Goal: Task Accomplishment & Management: Complete application form

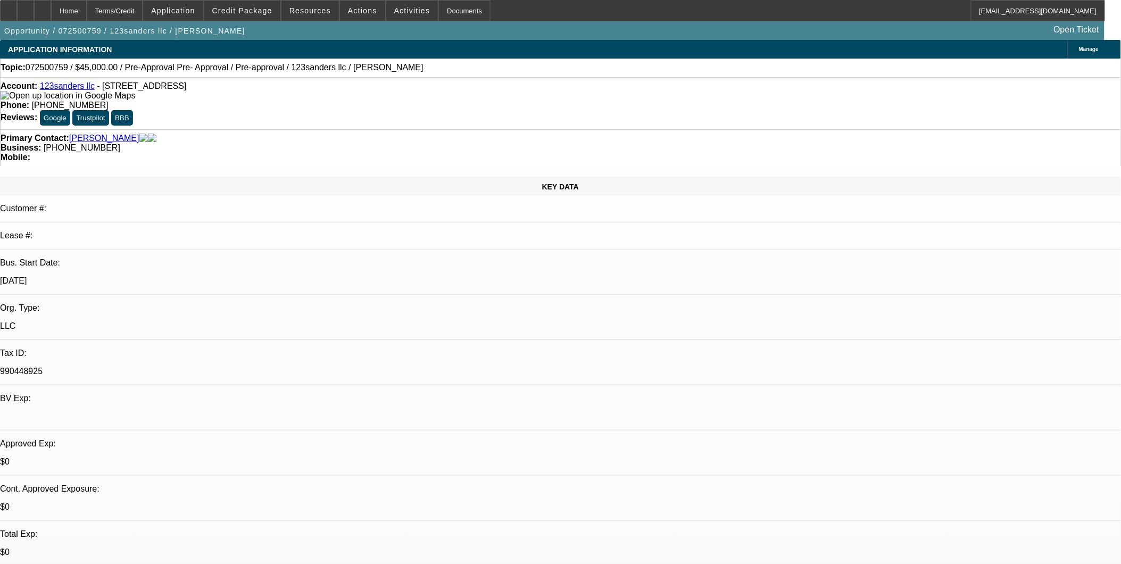
select select "0"
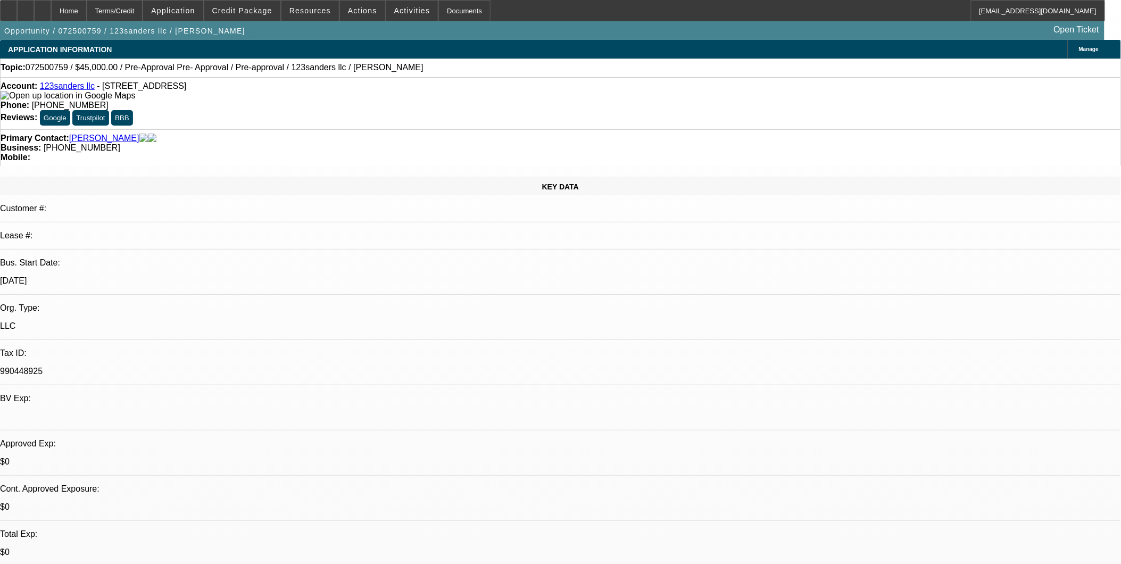
select select "0"
select select "1"
select select "2"
select select "6"
select select "1"
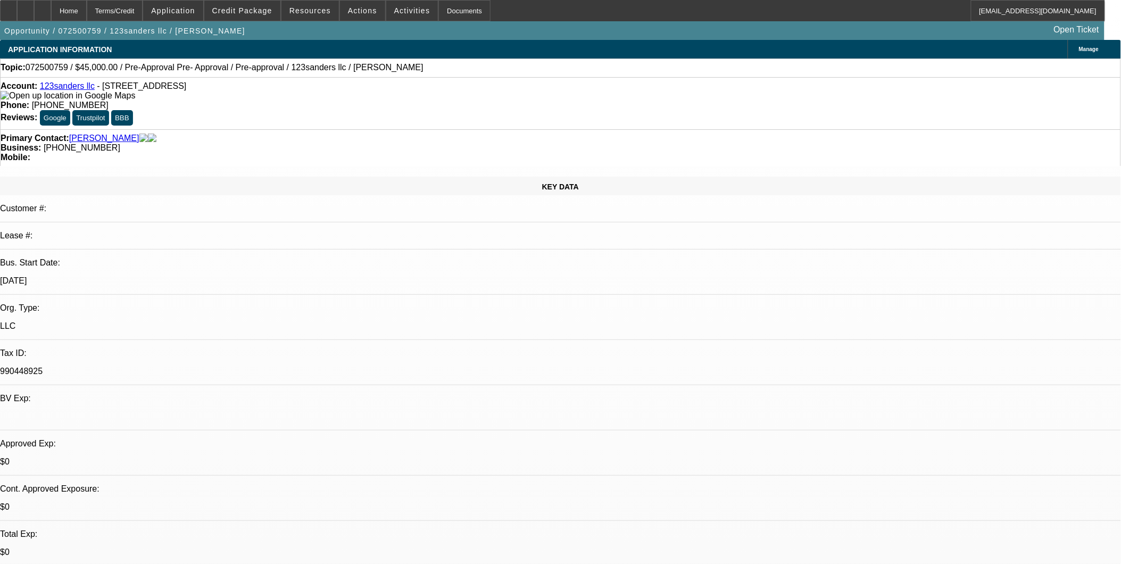
select select "1"
select select "6"
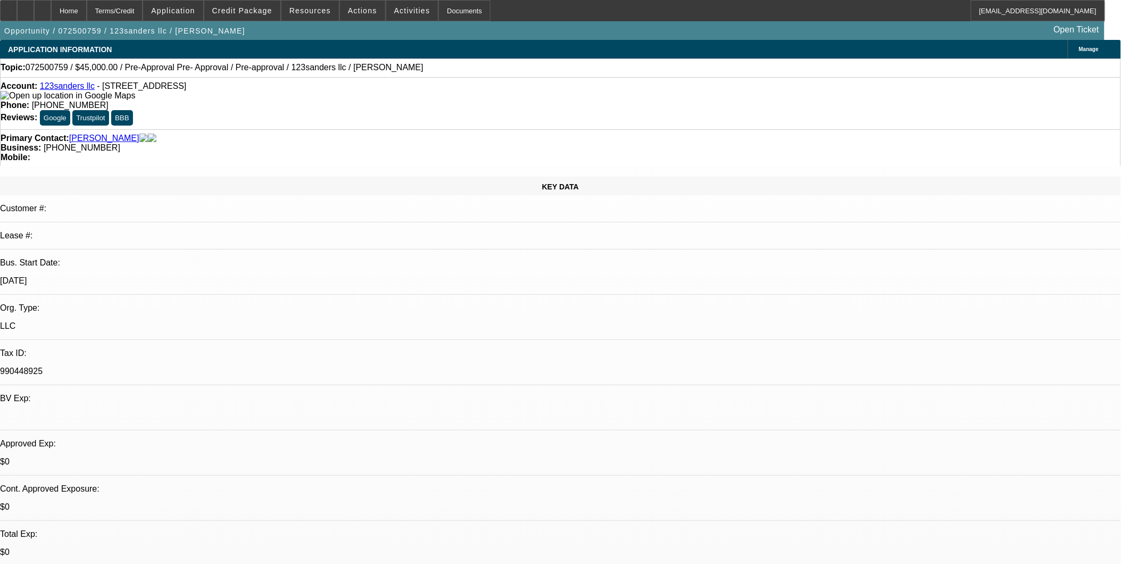
select select "0"
select select "0.1"
select select "0"
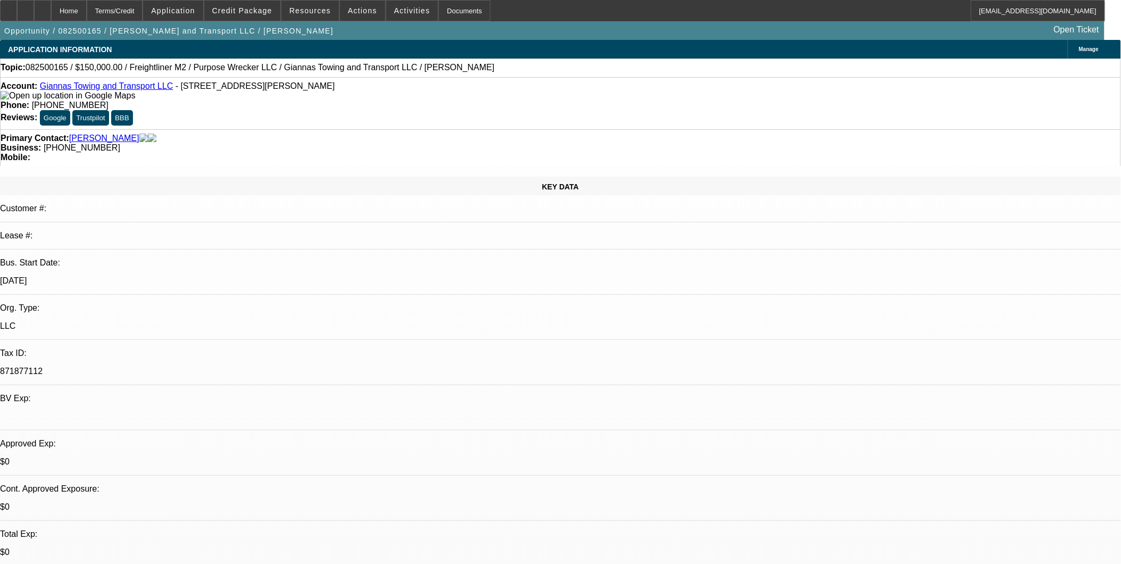
select select "0"
select select "0.1"
select select "0"
select select "0.1"
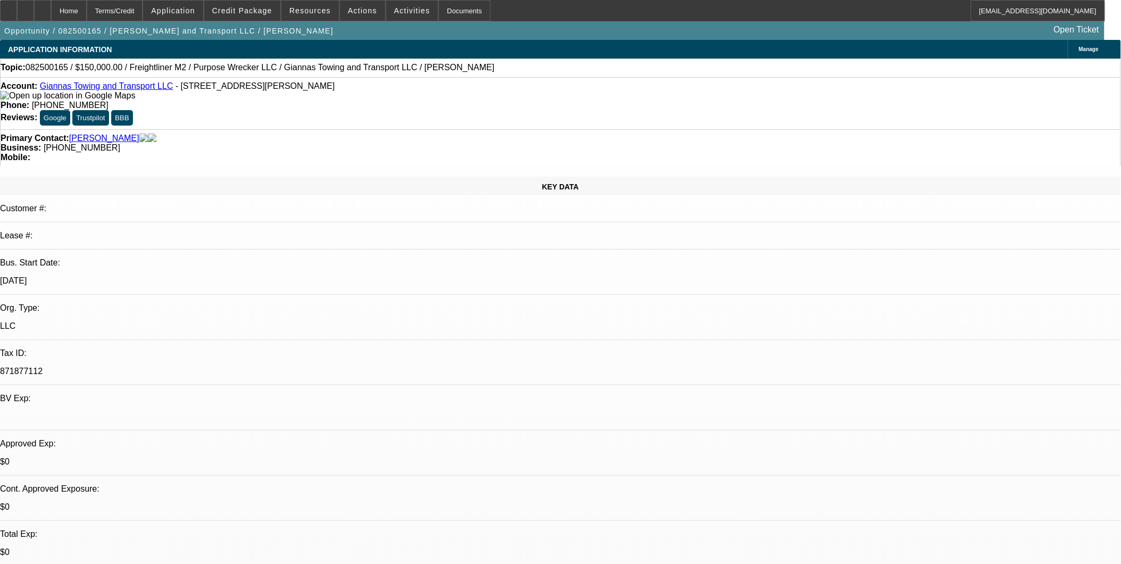
select select "0"
select select "0.1"
select select "1"
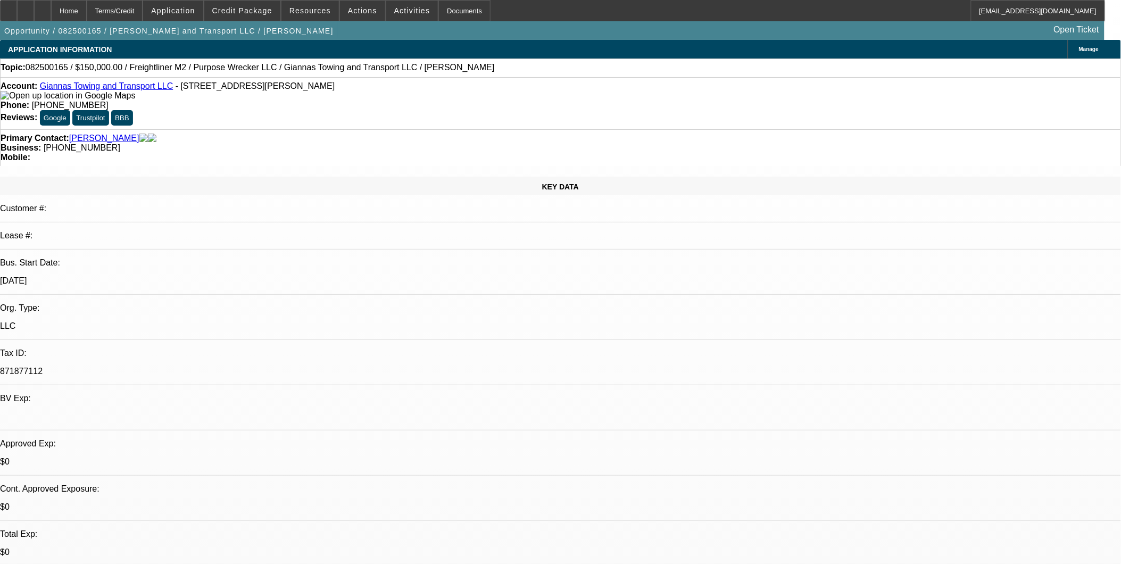
select select "4"
select select "1"
select select "4"
select select "1"
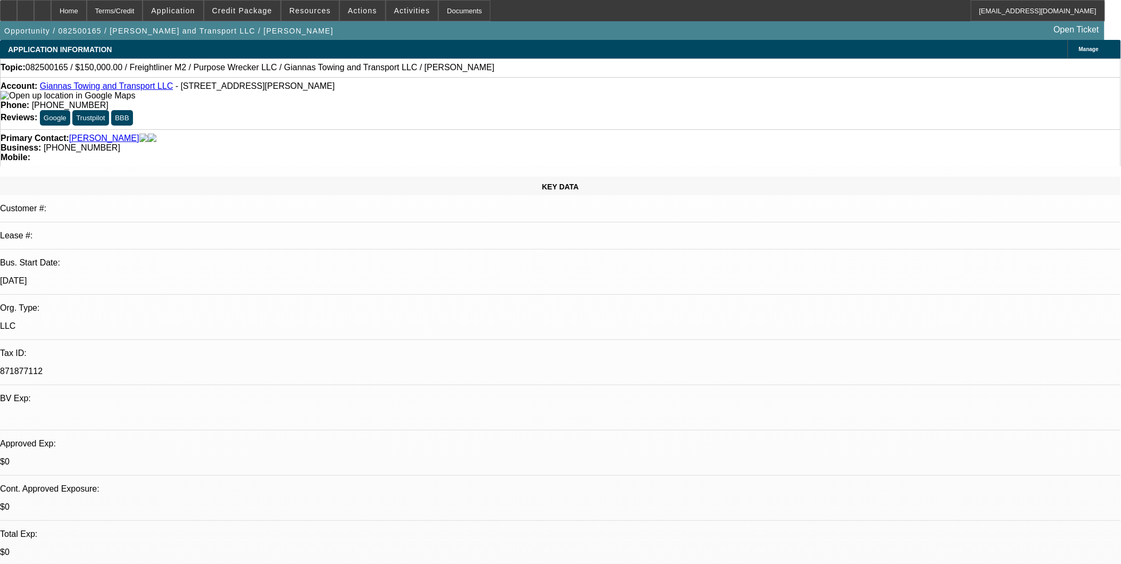
select select "1"
select select "4"
select select "1"
select select "4"
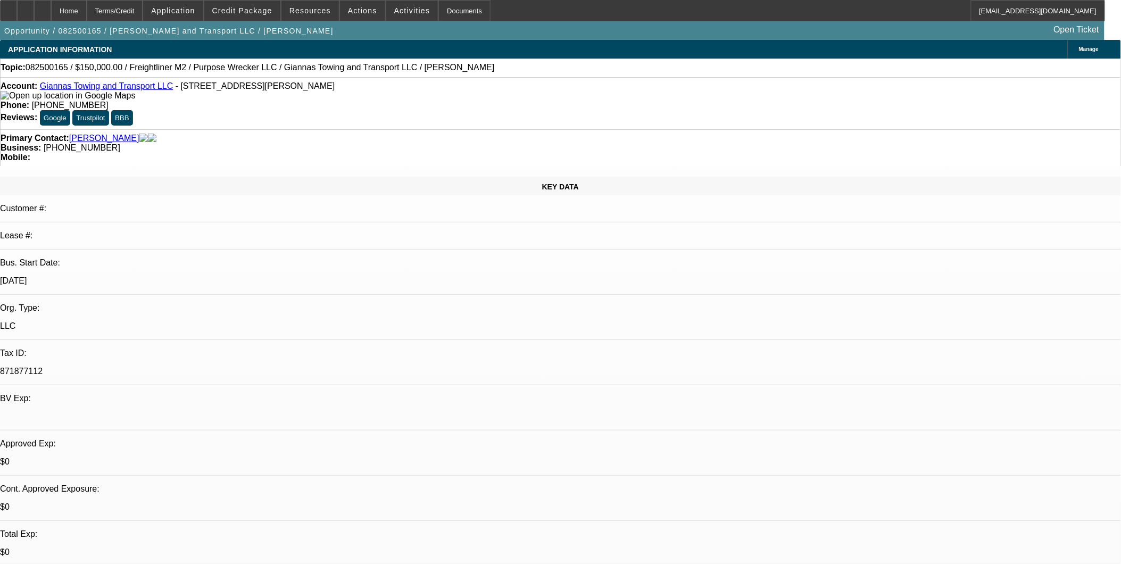
scroll to position [59, 0]
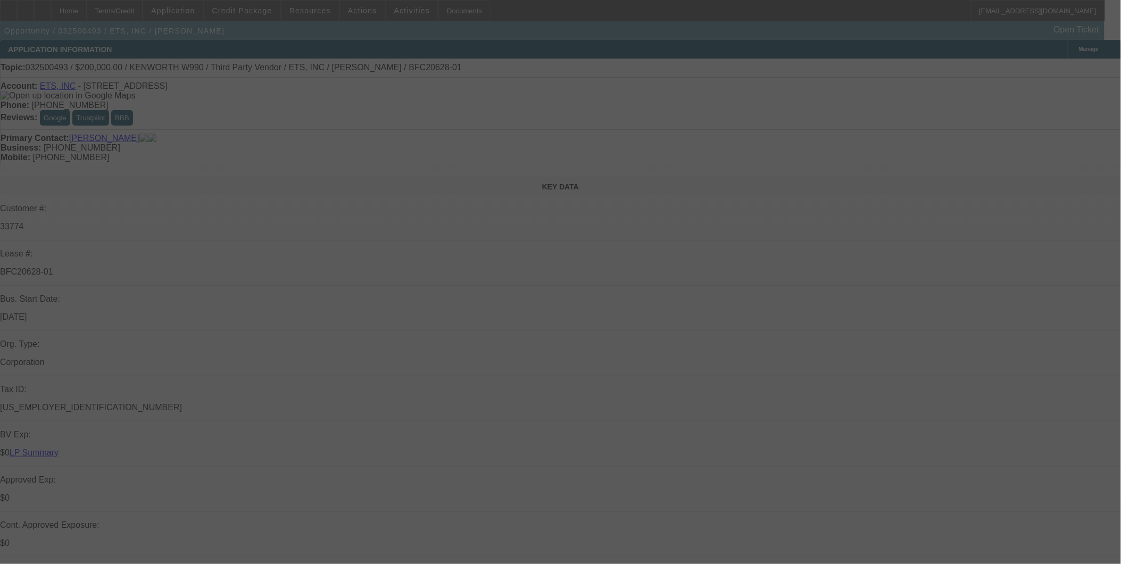
select select "0"
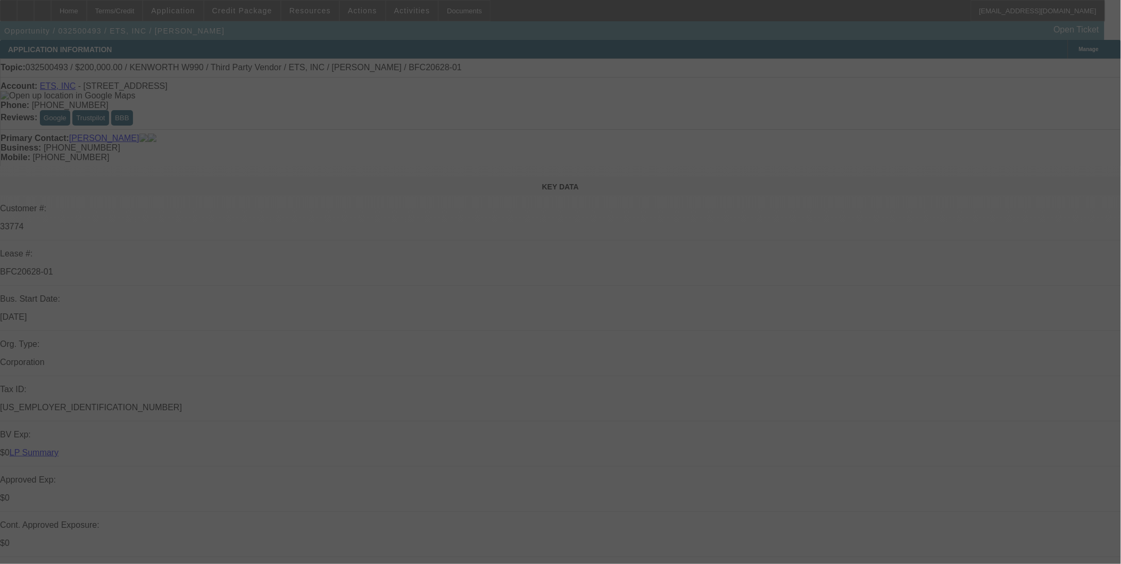
select select "0"
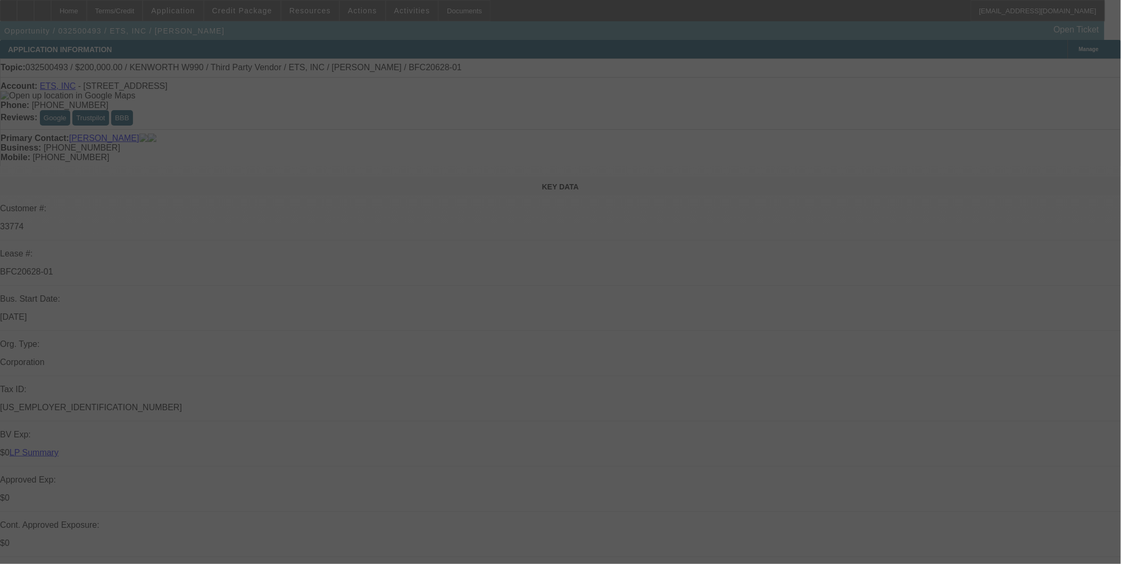
select select "0"
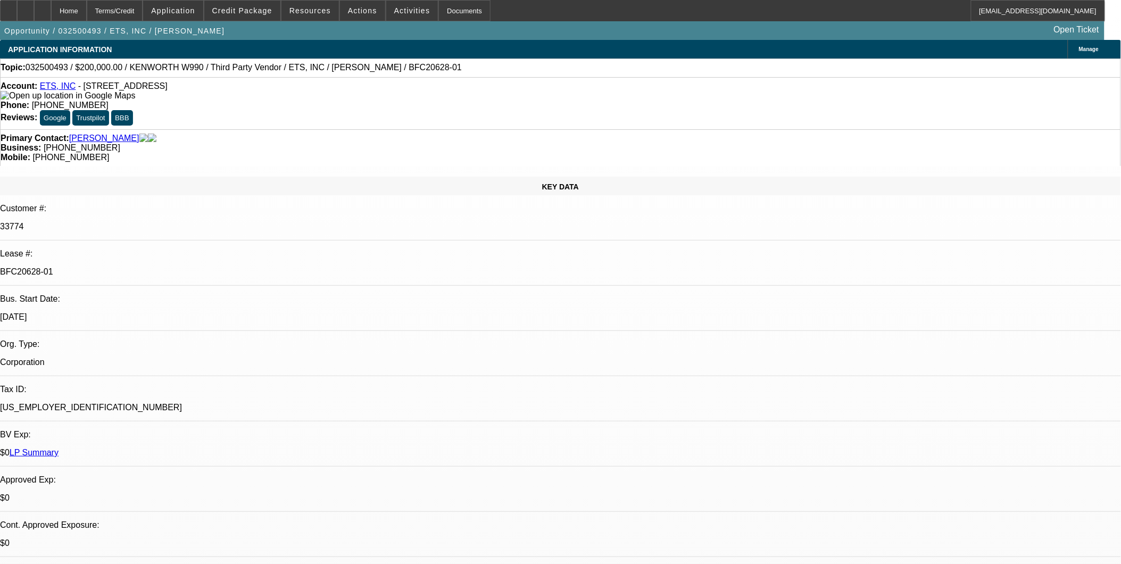
select select "1"
select select "6"
select select "1"
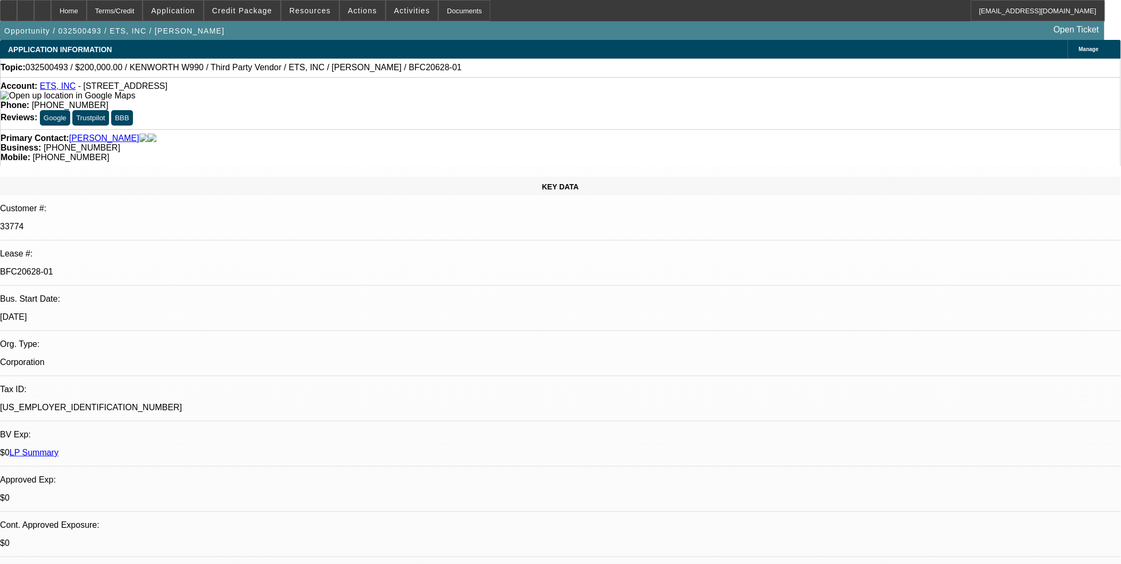
select select "6"
select select "1"
select select "6"
select select "1"
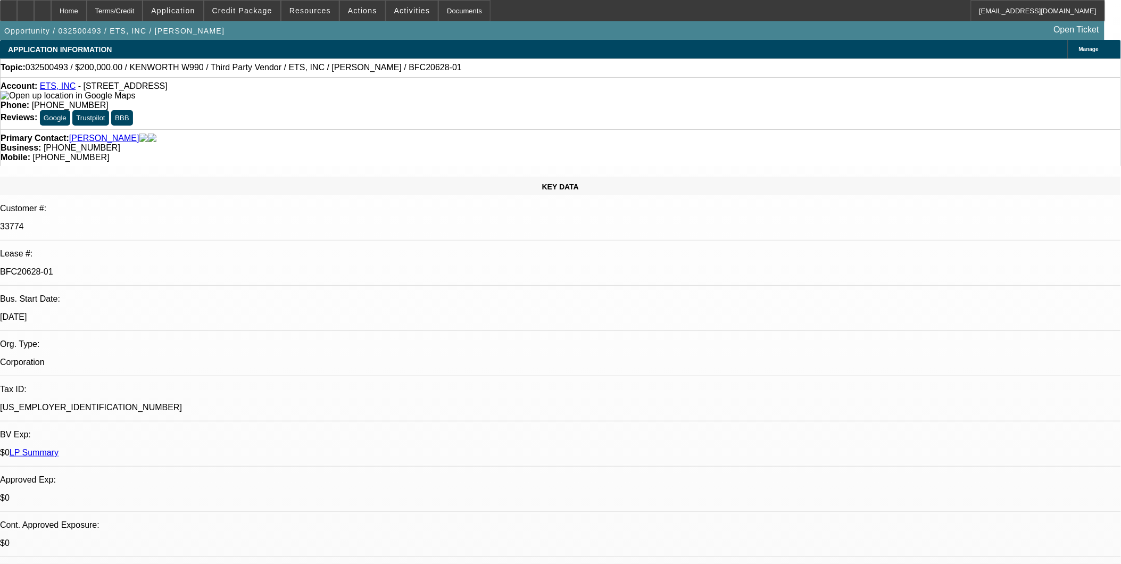
select select "1"
select select "6"
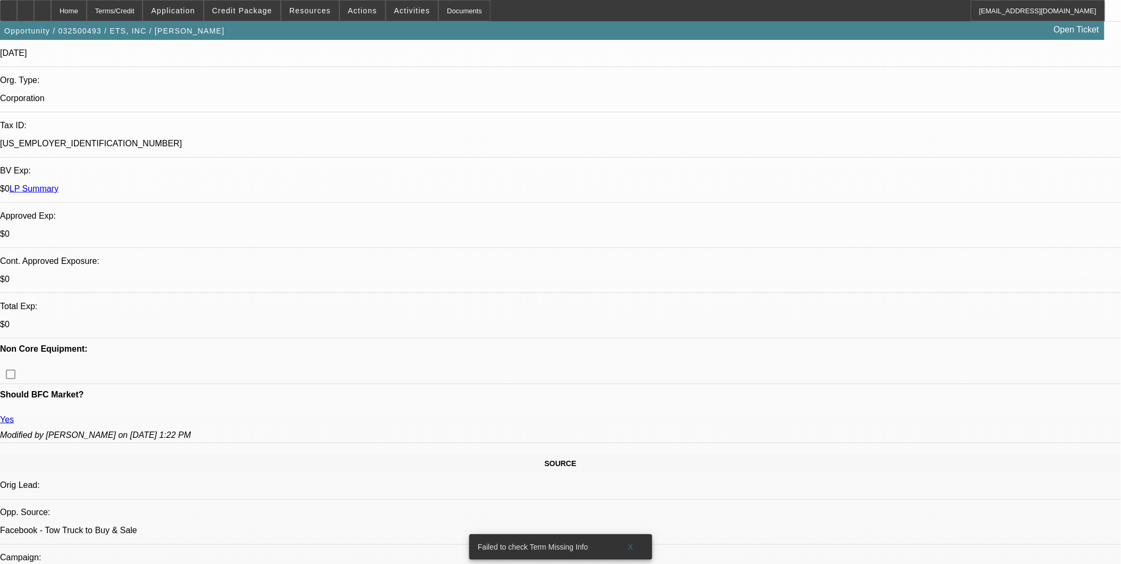
scroll to position [413, 0]
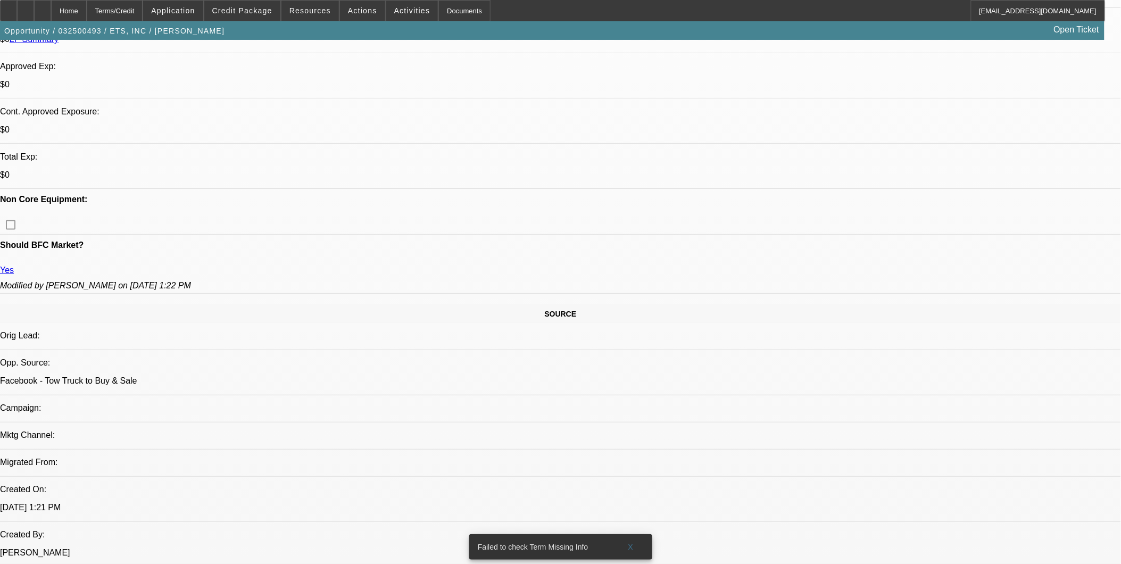
drag, startPoint x: 805, startPoint y: 123, endPoint x: 805, endPoint y: 117, distance: 6.4
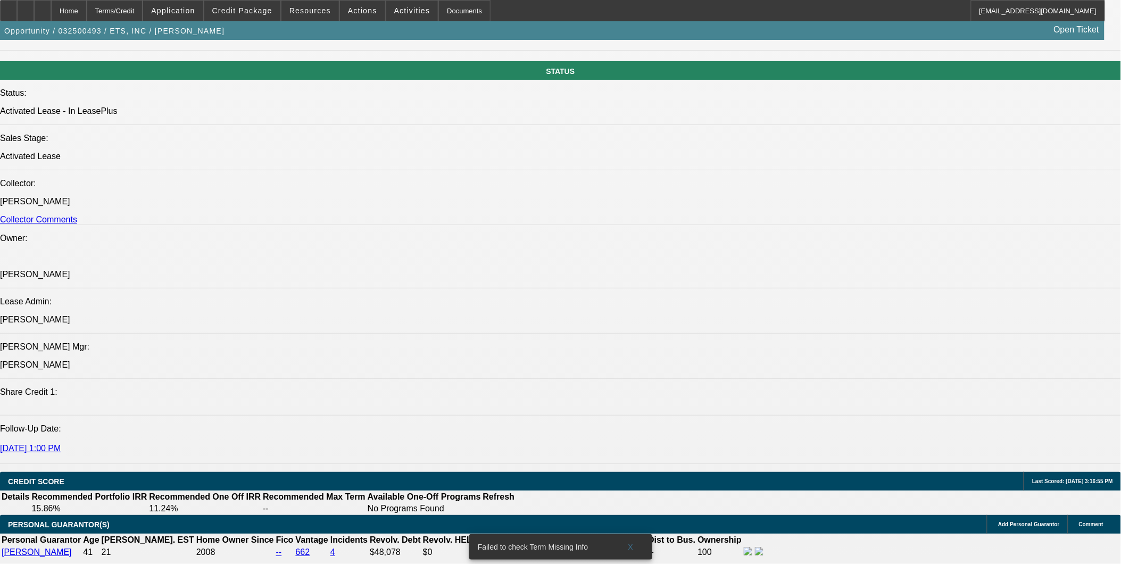
scroll to position [1301, 0]
